Goal: Find specific page/section: Find specific page/section

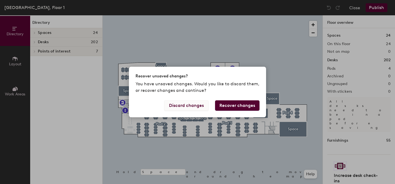
click at [185, 107] on button "Discard changes" at bounding box center [186, 106] width 44 height 10
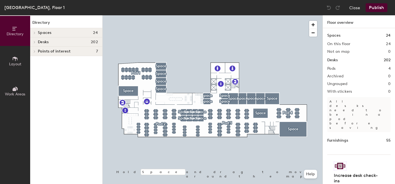
click at [58, 32] on h4 "Spaces 24" at bounding box center [68, 33] width 60 height 4
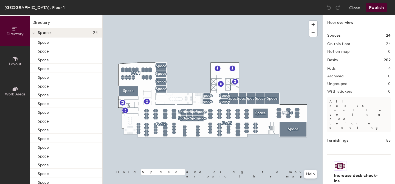
click at [58, 32] on h4 "Spaces 24" at bounding box center [68, 33] width 60 height 4
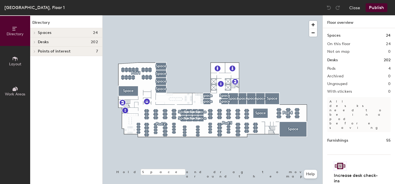
click at [58, 42] on h4 "Desks 202" at bounding box center [68, 42] width 60 height 4
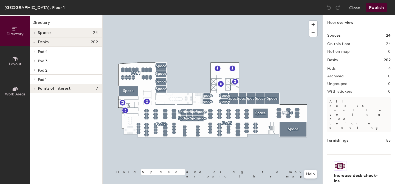
click at [58, 42] on h4 "Desks 202" at bounding box center [68, 42] width 60 height 4
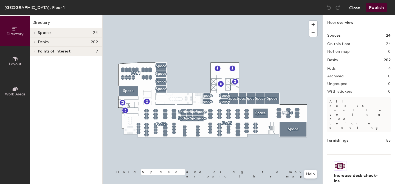
click at [355, 9] on button "Close" at bounding box center [354, 7] width 11 height 9
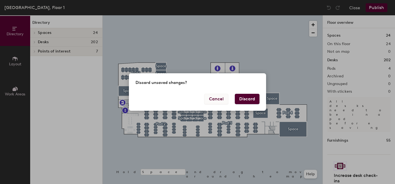
click at [217, 101] on button "Cancel" at bounding box center [216, 99] width 24 height 10
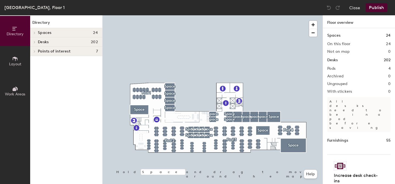
click at [14, 62] on span "Layout" at bounding box center [15, 64] width 12 height 5
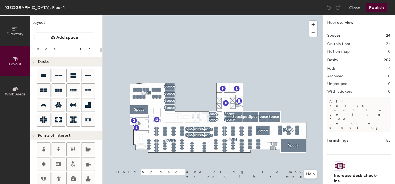
click at [14, 90] on icon at bounding box center [15, 90] width 4 height 4
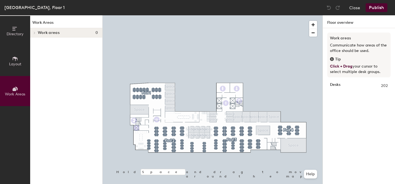
click at [16, 33] on span "Directory" at bounding box center [15, 34] width 17 height 5
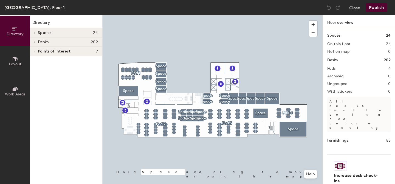
click at [11, 95] on span "Work Areas" at bounding box center [15, 94] width 20 height 5
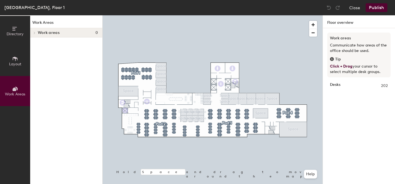
click at [16, 34] on span "Directory" at bounding box center [15, 34] width 17 height 5
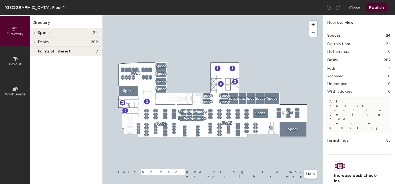
click at [12, 58] on icon at bounding box center [15, 59] width 6 height 6
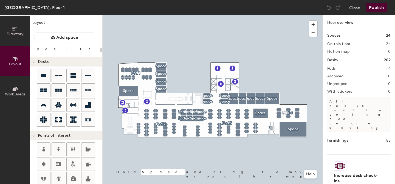
click at [18, 86] on icon at bounding box center [15, 89] width 6 height 6
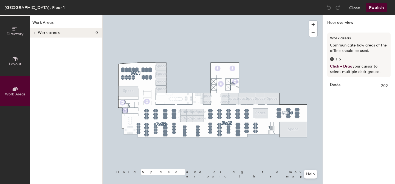
click at [59, 32] on h4 "Work areas 0" at bounding box center [68, 33] width 60 height 4
click at [18, 35] on span "Directory" at bounding box center [15, 34] width 17 height 5
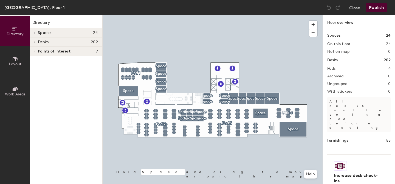
click at [12, 60] on icon at bounding box center [15, 59] width 6 height 6
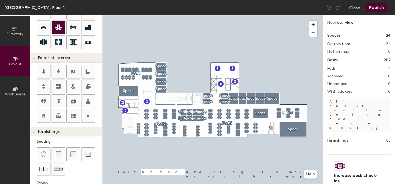
scroll to position [77, 0]
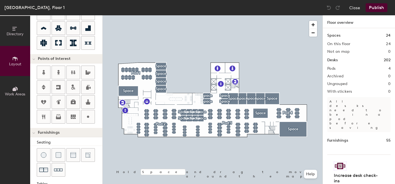
click at [17, 92] on span "Work Areas" at bounding box center [15, 94] width 20 height 5
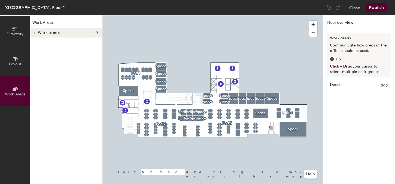
scroll to position [0, 0]
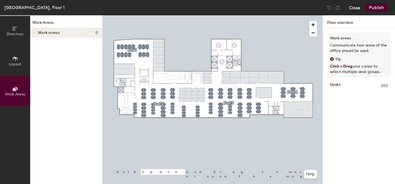
click at [357, 8] on button "Close" at bounding box center [354, 7] width 11 height 9
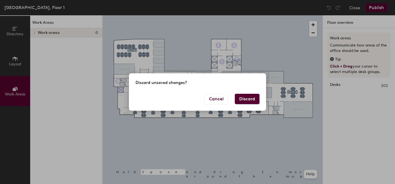
click at [251, 99] on button "Discard" at bounding box center [247, 99] width 25 height 10
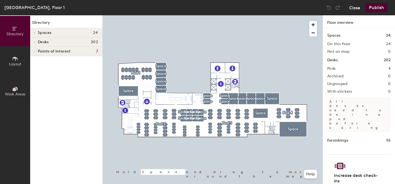
click at [355, 8] on button "Close" at bounding box center [354, 7] width 11 height 9
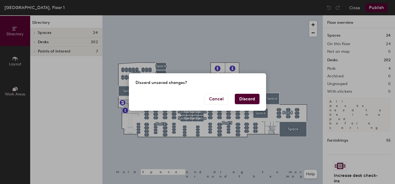
click at [245, 103] on button "Discard" at bounding box center [247, 99] width 25 height 10
